Goal: Task Accomplishment & Management: Complete application form

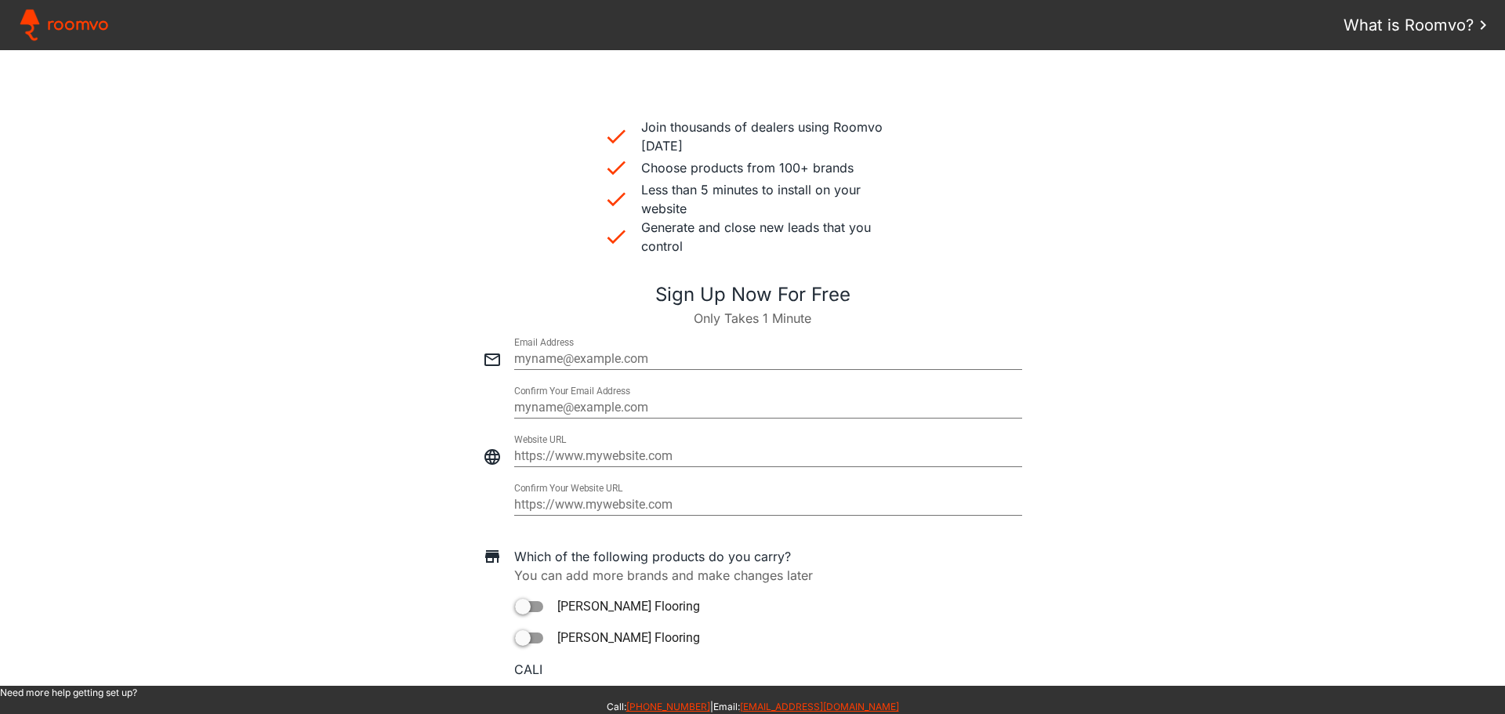
scroll to position [549, 0]
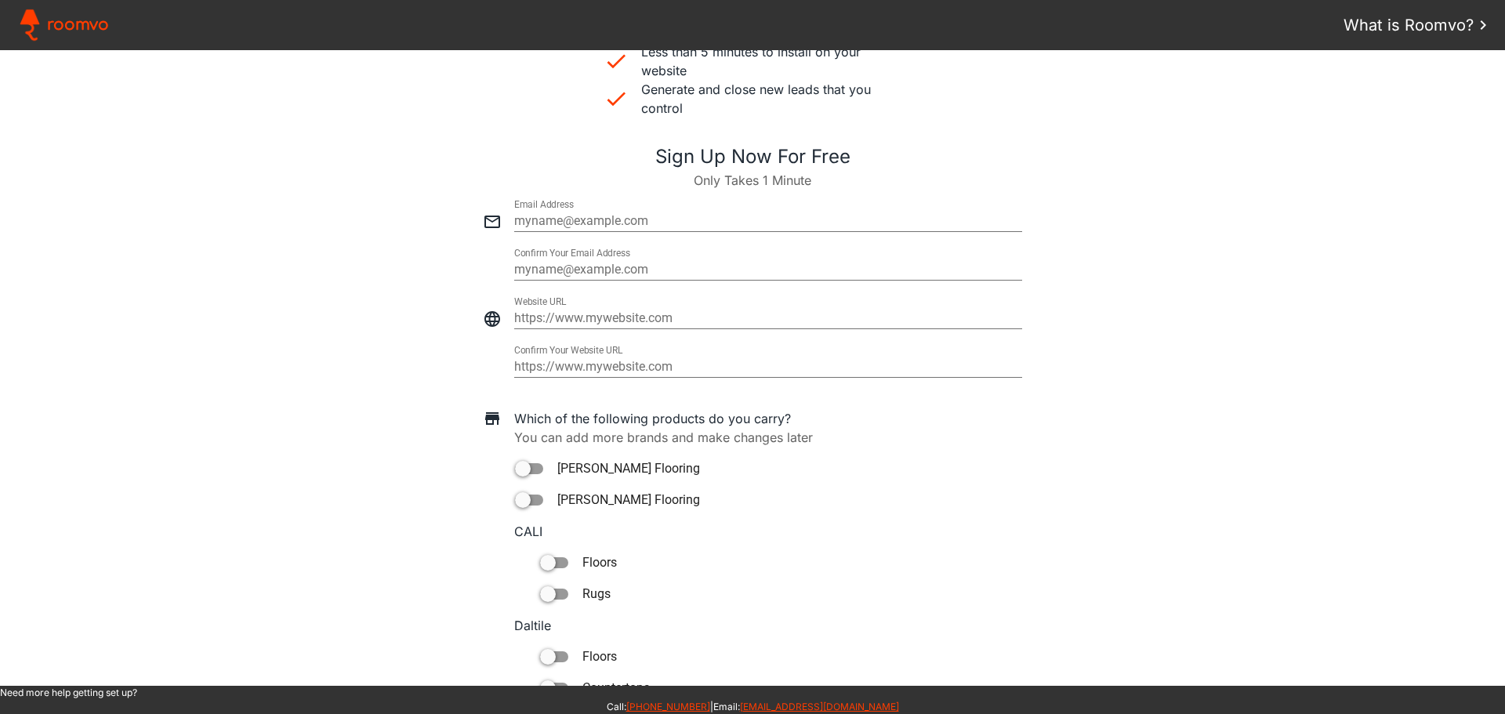
click at [552, 217] on input "email" at bounding box center [768, 221] width 508 height 19
paste input "[EMAIL_ADDRESS][DOMAIN_NAME]"
type input "[EMAIL_ADDRESS][DOMAIN_NAME]"
type paper-input "[EMAIL_ADDRESS][DOMAIN_NAME]"
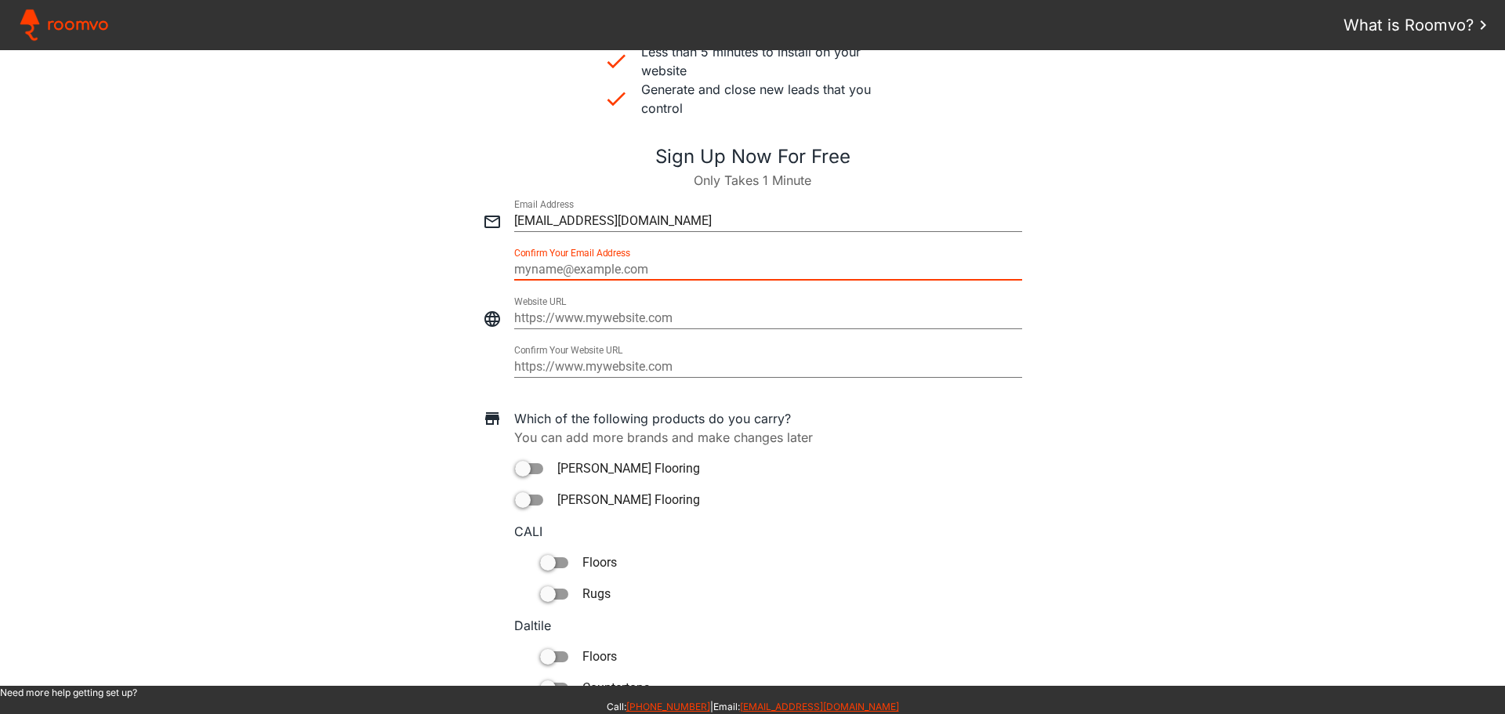
click at [530, 268] on input "email" at bounding box center [768, 269] width 508 height 19
type input "[EMAIL_ADDRESS][DOMAIN_NAME]"
type paper-input "[EMAIL_ADDRESS][DOMAIN_NAME]"
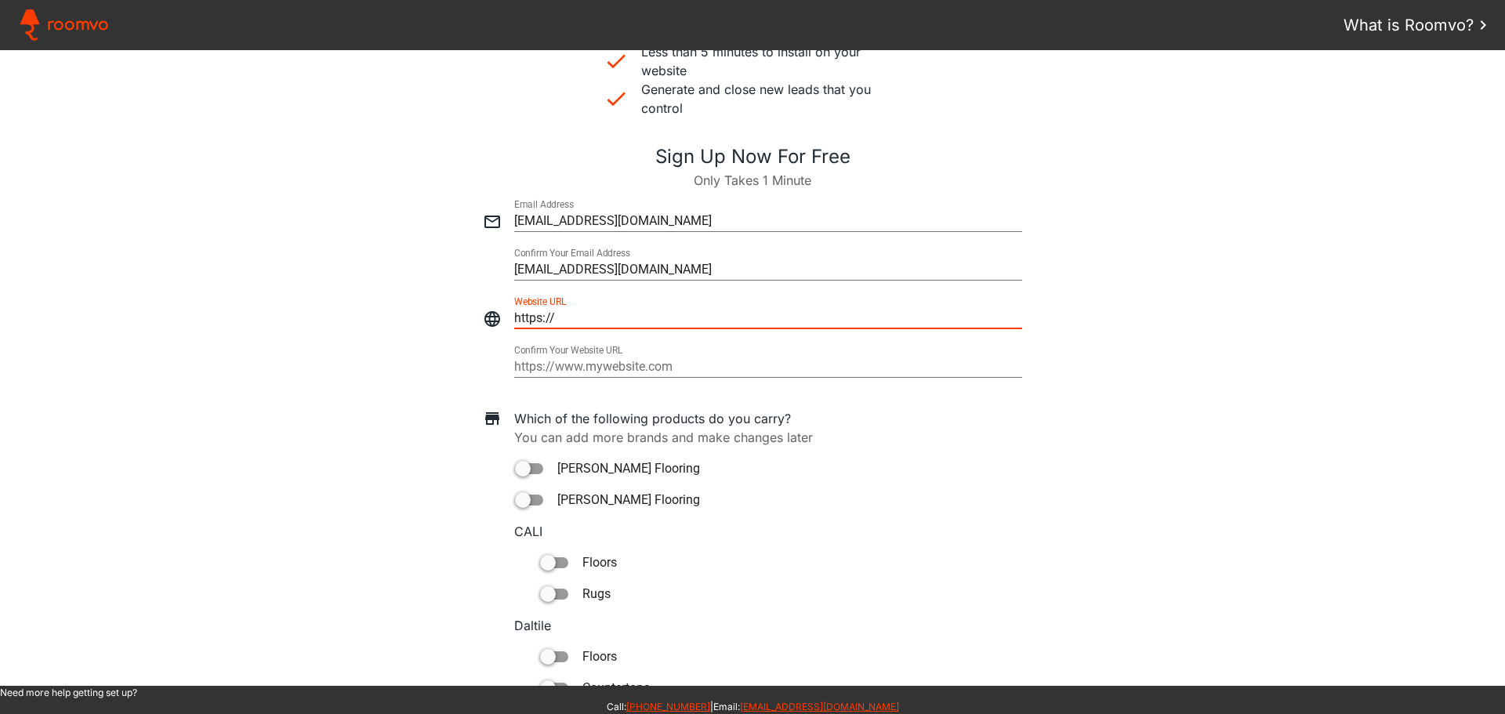
click at [526, 314] on input "https://" at bounding box center [768, 318] width 508 height 19
drag, startPoint x: 565, startPoint y: 313, endPoint x: 491, endPoint y: 312, distance: 73.7
click at [491, 312] on div at bounding box center [753, 311] width 1474 height 49
type input "[URL][DOMAIN_NAME]"
type paper-input "[URL][DOMAIN_NAME]"
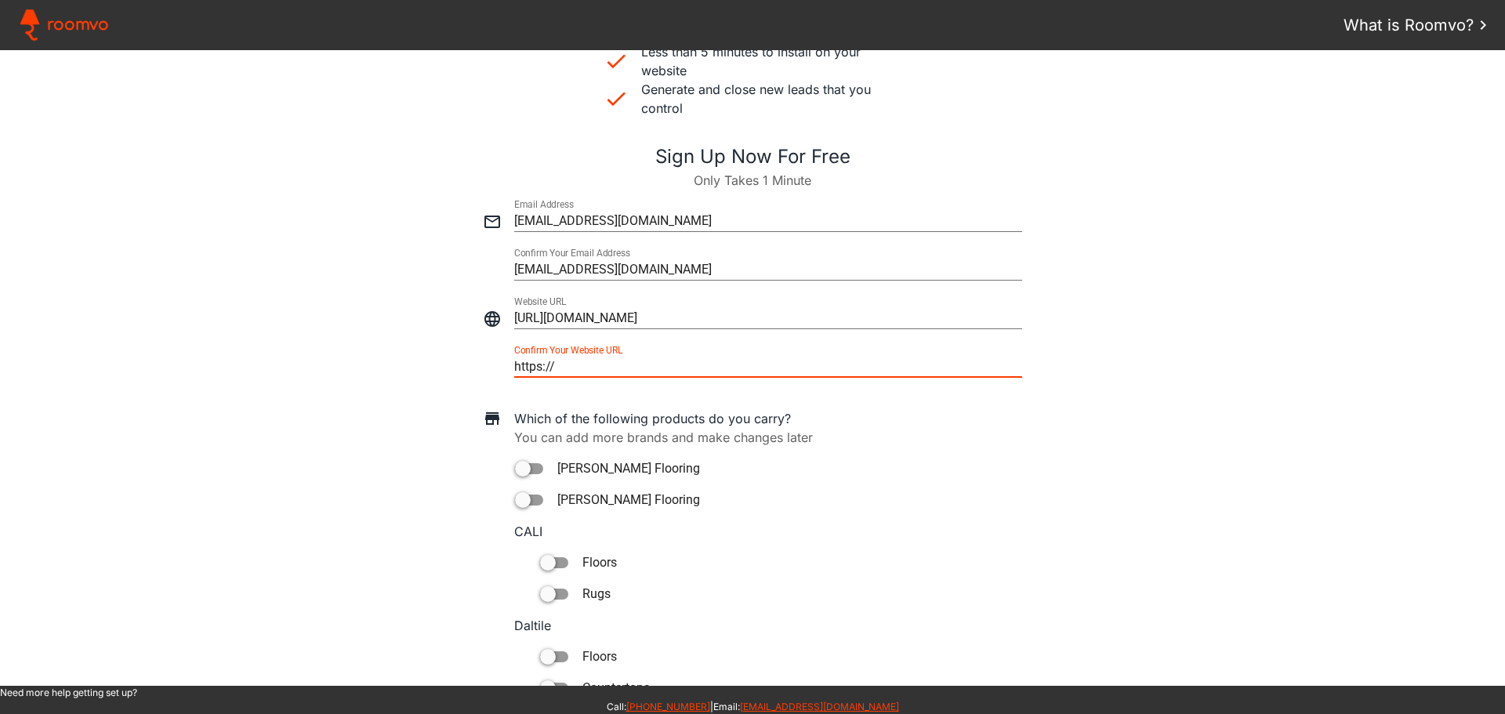
drag, startPoint x: 674, startPoint y: 365, endPoint x: 508, endPoint y: 354, distance: 166.5
click at [514, 354] on paper-input-container "Confirm Your Website URL https:// URLs must match" at bounding box center [768, 360] width 508 height 49
type input "[URL][DOMAIN_NAME]"
type paper-input "[URL][DOMAIN_NAME]"
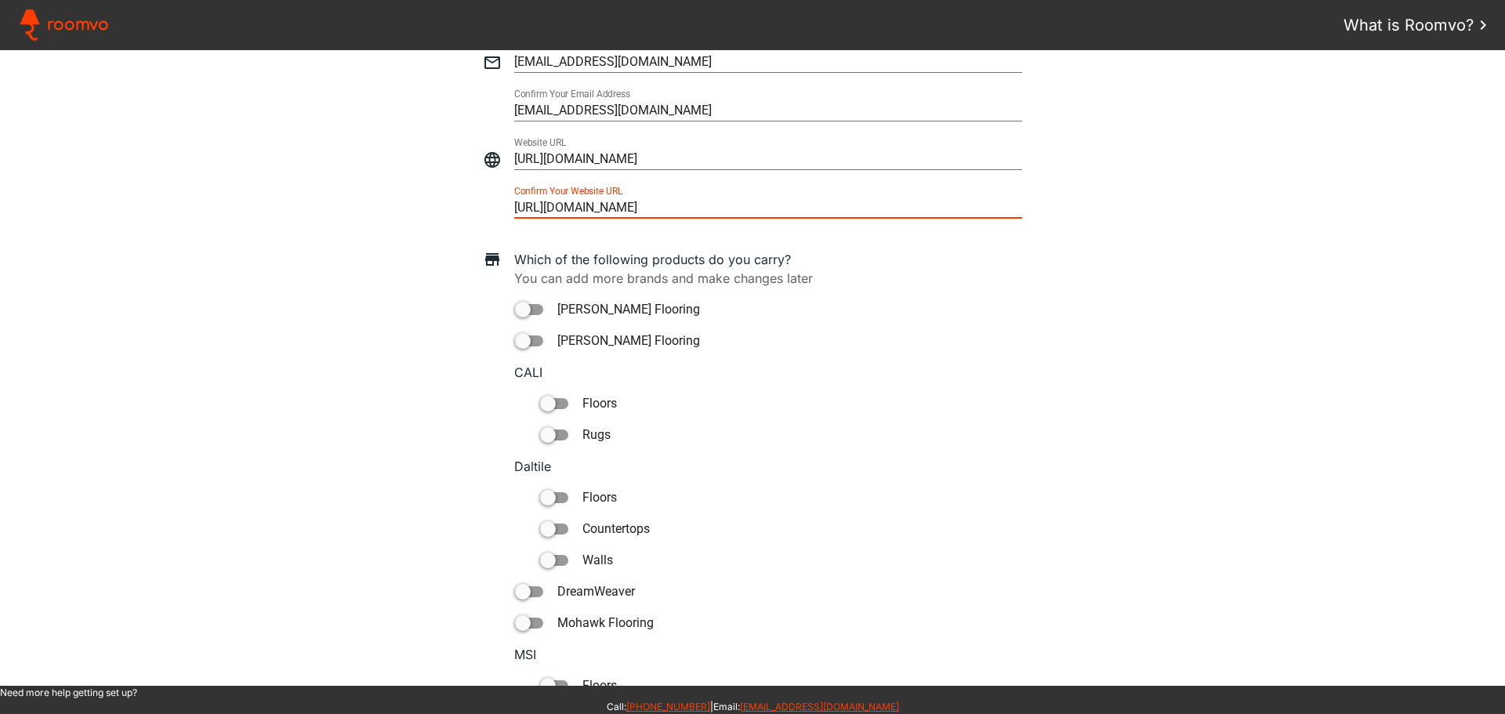
scroll to position [862, 0]
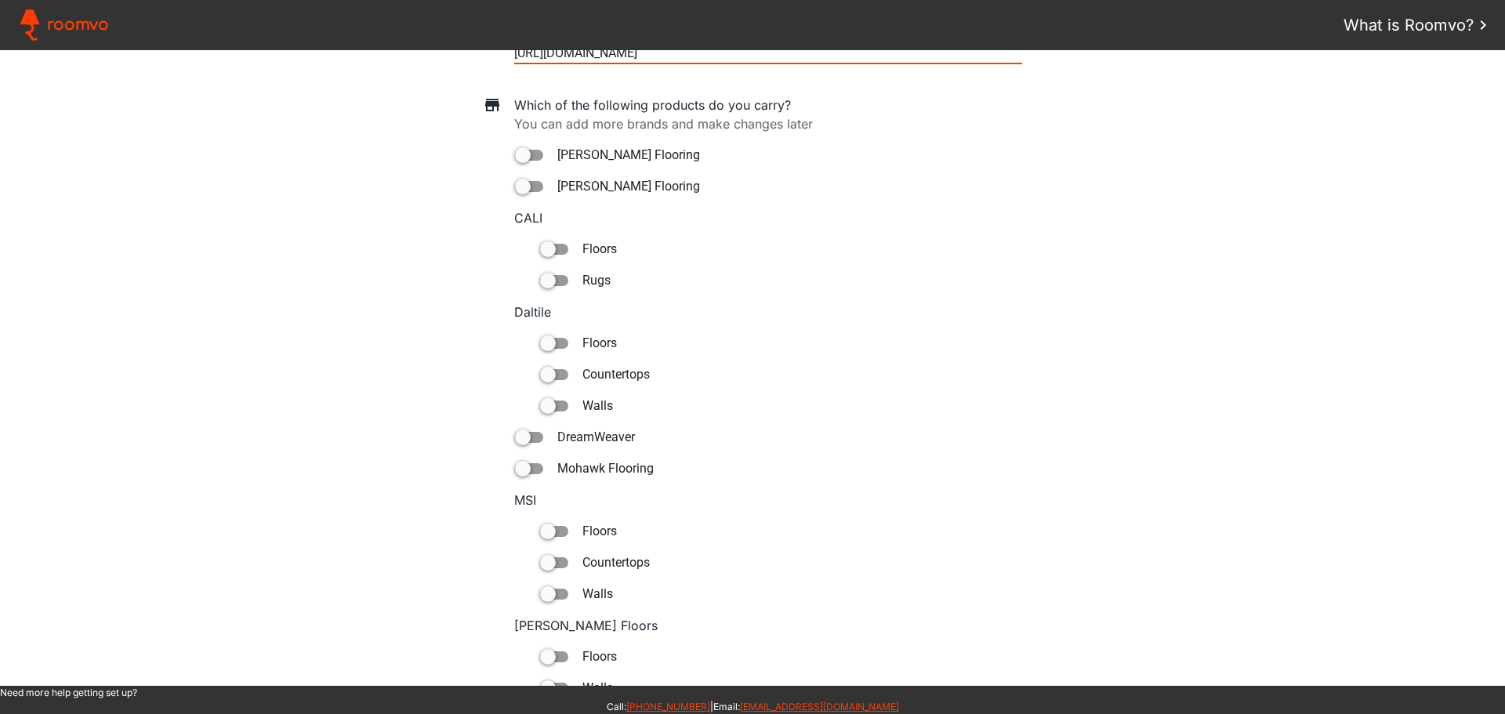
click at [519, 440] on div at bounding box center [523, 438] width 16 height 16
type paper-toggle-button "on"
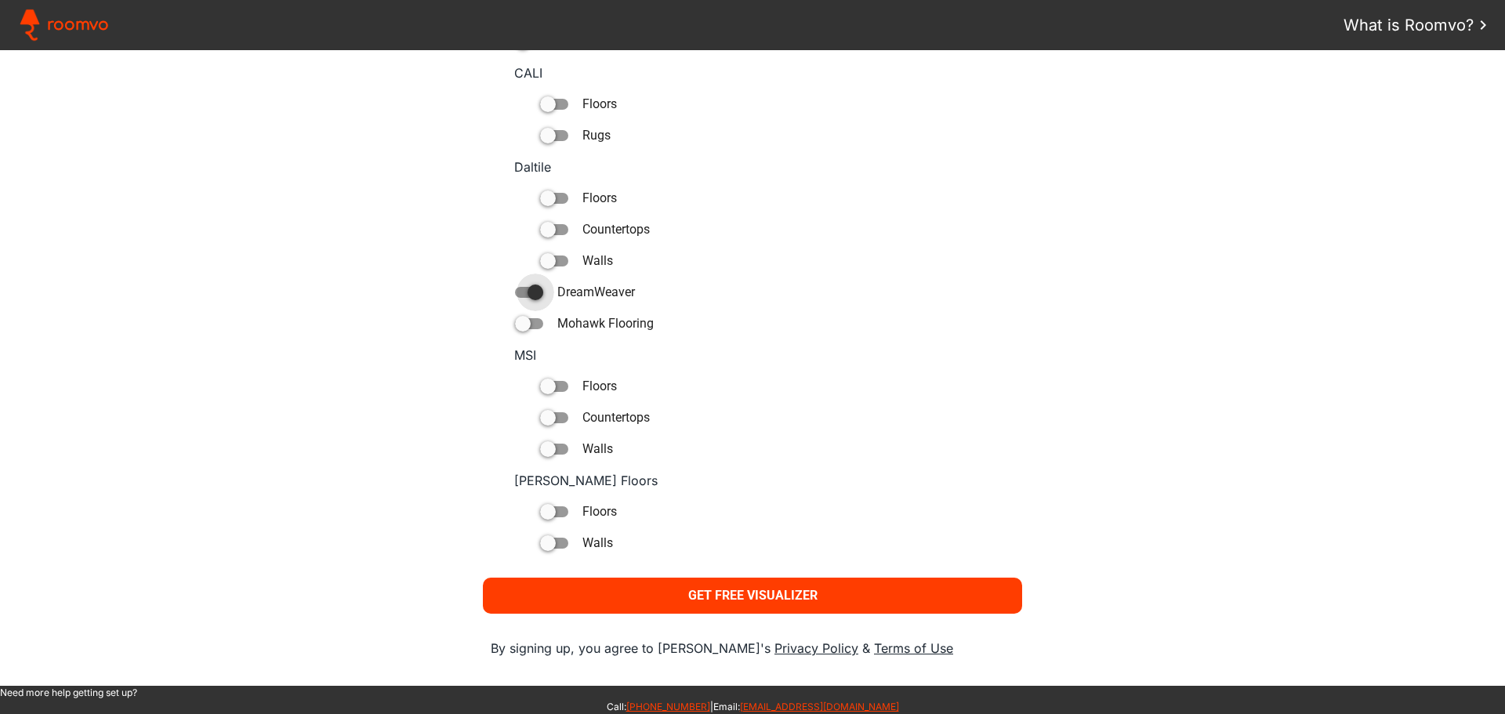
scroll to position [1055, 0]
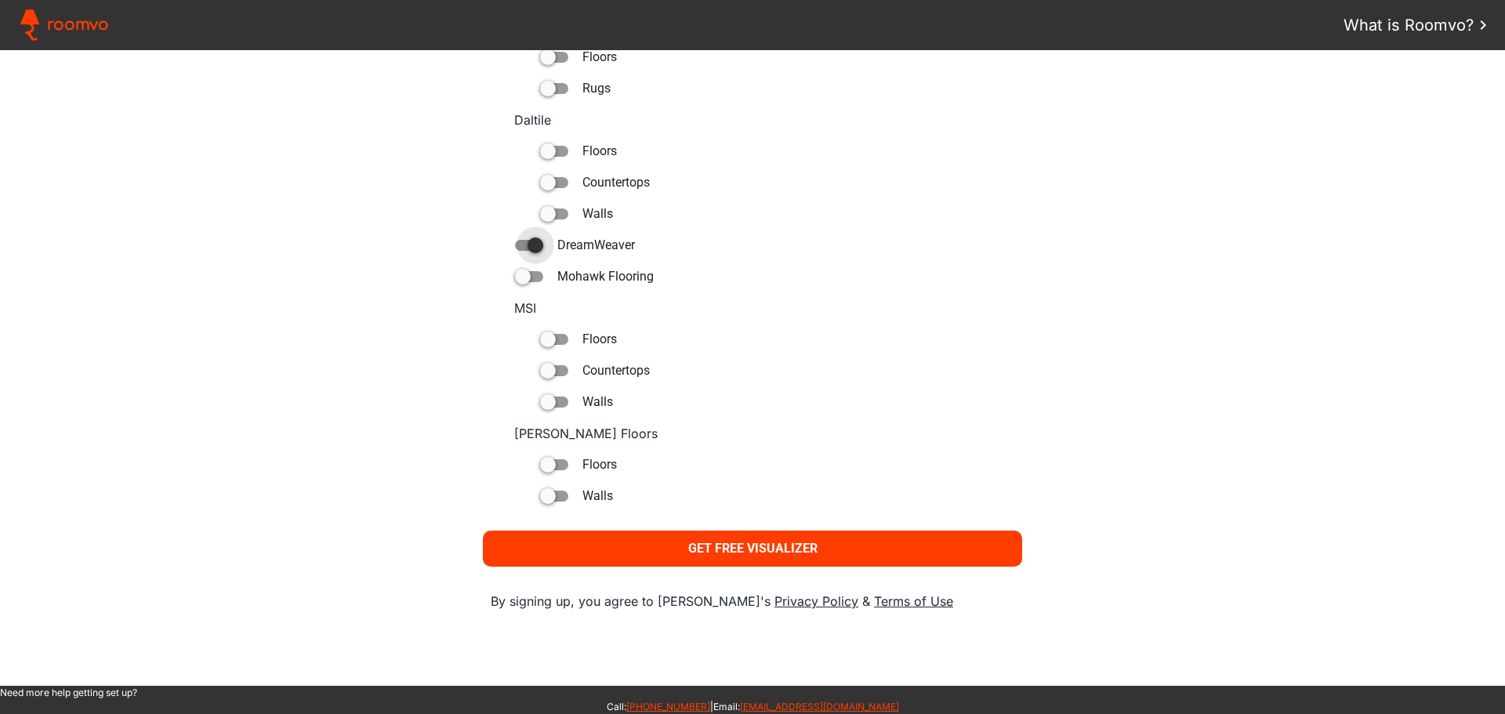
click at [0, 0] on slot "Get Free Visualizer" at bounding box center [0, 0] width 0 height 0
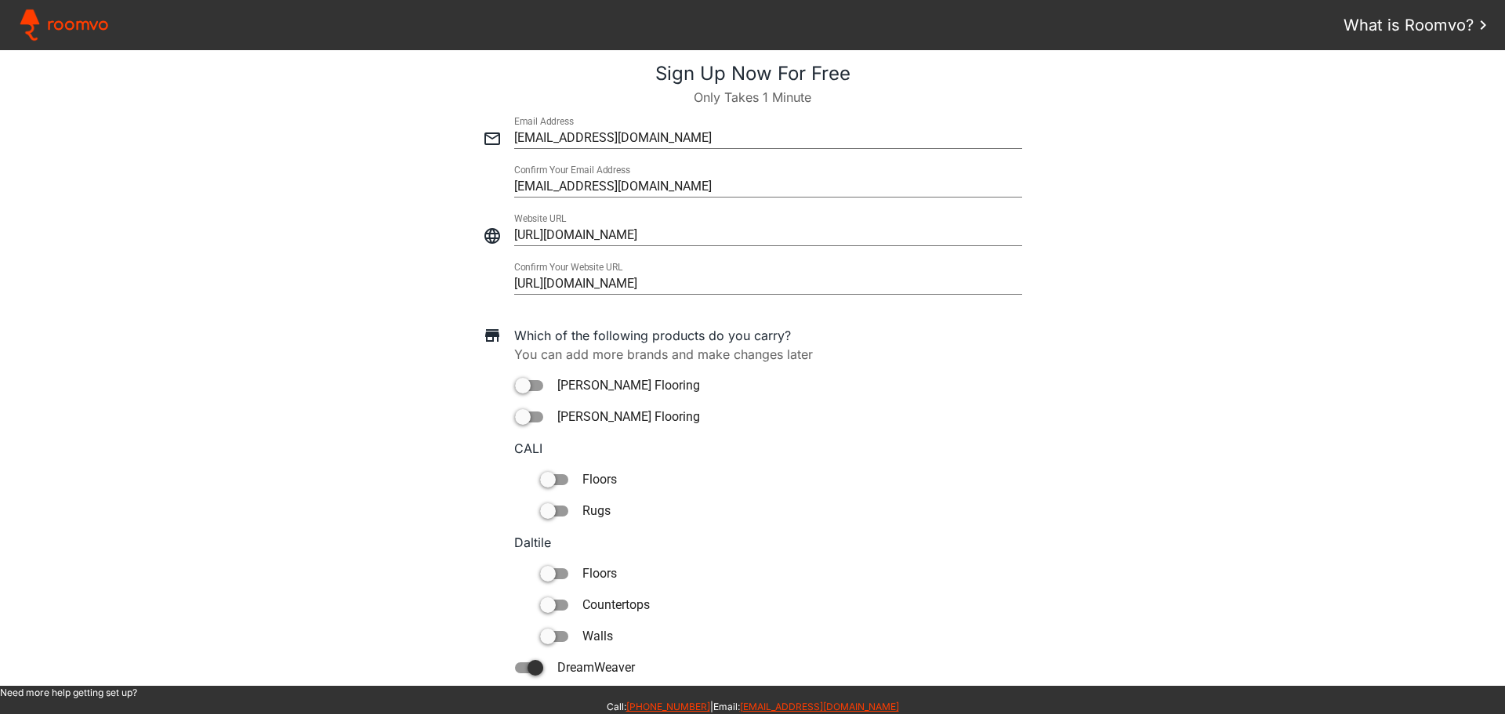
scroll to position [515, 0]
